Goal: Task Accomplishment & Management: Use online tool/utility

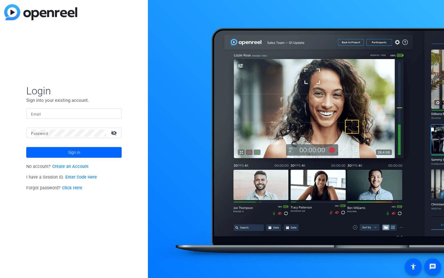
click at [94, 116] on input "Email" at bounding box center [74, 113] width 86 height 7
click at [111, 114] on img at bounding box center [112, 113] width 4 height 7
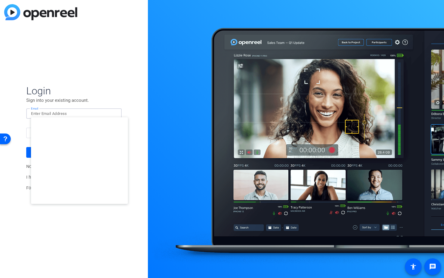
type input "[EMAIL_ADDRESS][DOMAIN_NAME]"
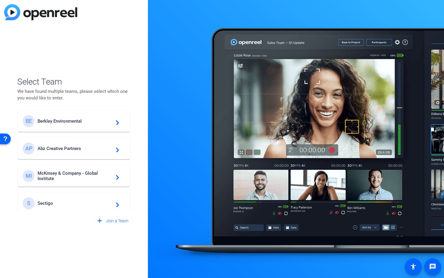
scroll to position [10, 0]
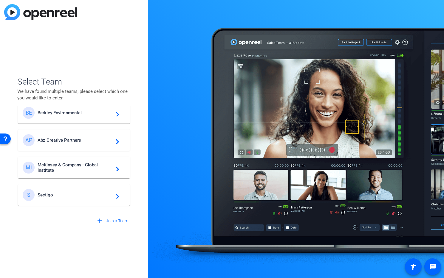
click at [79, 168] on span "McKinsey & Company - Global Institute" at bounding box center [75, 167] width 75 height 11
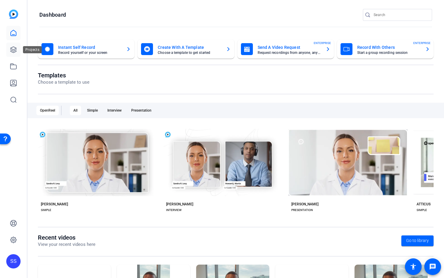
click at [13, 51] on icon at bounding box center [13, 49] width 7 height 7
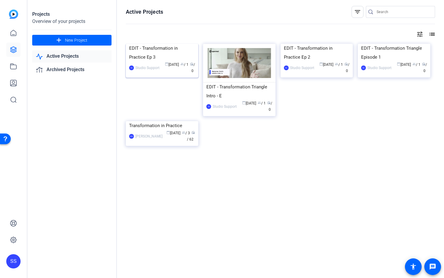
click at [173, 44] on img at bounding box center [162, 44] width 72 height 0
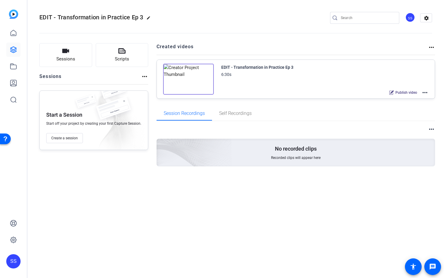
click at [424, 93] on mat-icon "more_horiz" at bounding box center [424, 92] width 7 height 7
click at [413, 100] on span "Edit in Creator" at bounding box center [402, 99] width 41 height 7
